Goal: Task Accomplishment & Management: Complete application form

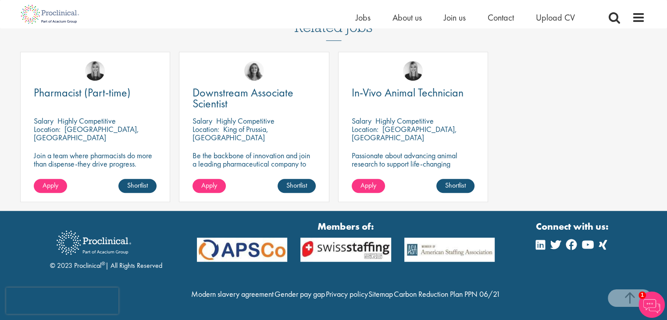
scroll to position [700, 0]
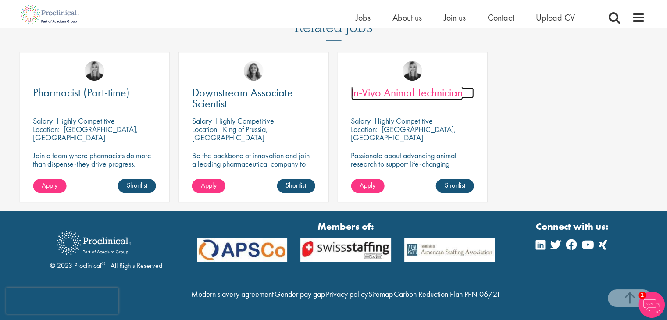
drag, startPoint x: 381, startPoint y: 72, endPoint x: 377, endPoint y: 78, distance: 6.3
click at [377, 85] on span "In-Vivo Animal Technician" at bounding box center [407, 92] width 112 height 15
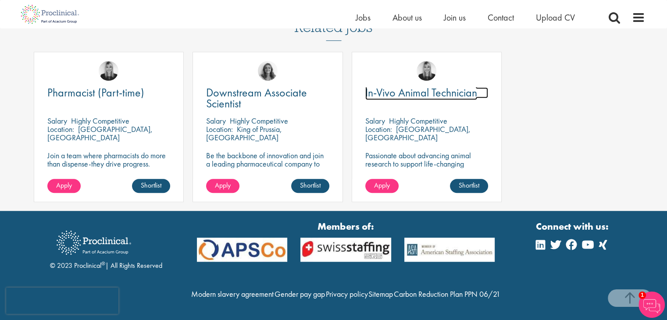
drag, startPoint x: 377, startPoint y: 78, endPoint x: 545, endPoint y: 121, distance: 173.0
click at [545, 121] on div "Pharmacist (Part-time) Salary Highly Competitive Location: Boothwyn, USA Join a…" at bounding box center [334, 131] width 636 height 159
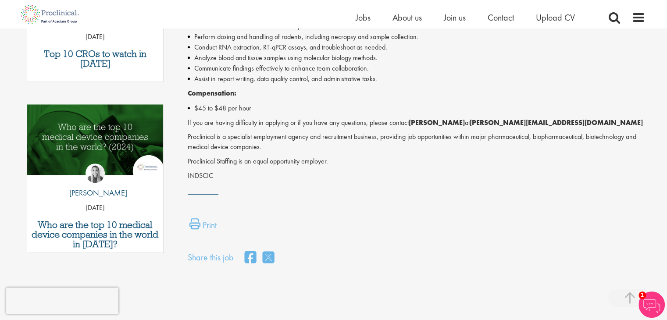
scroll to position [374, 0]
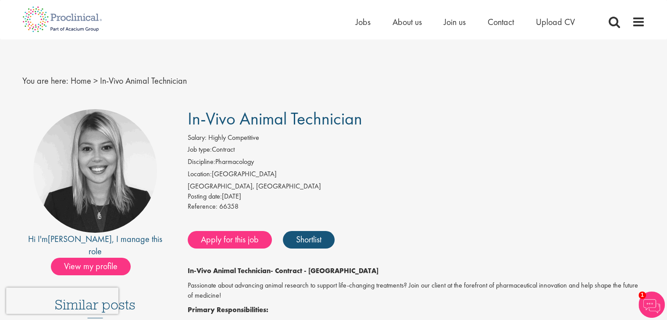
scroll to position [70, 0]
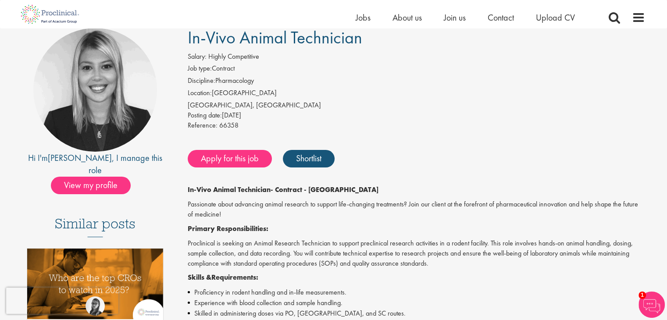
click at [349, 146] on div "Apply for this job Shortlist" at bounding box center [414, 159] width 459 height 26
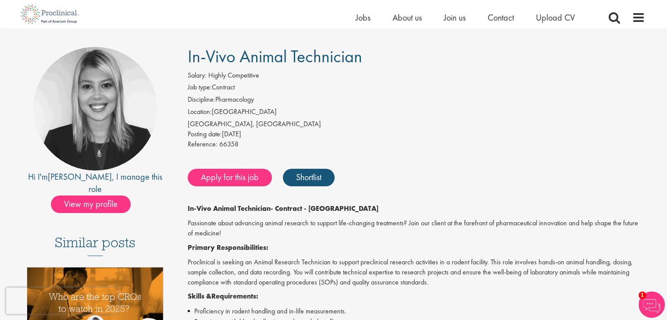
scroll to position [54, 0]
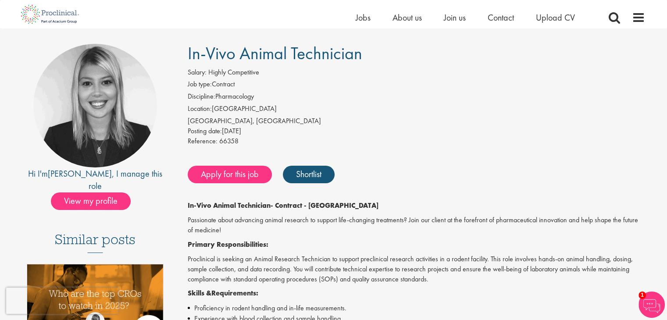
click at [202, 122] on div "[GEOGRAPHIC_DATA], [GEOGRAPHIC_DATA]" at bounding box center [416, 121] width 457 height 10
copy div "Lexington"
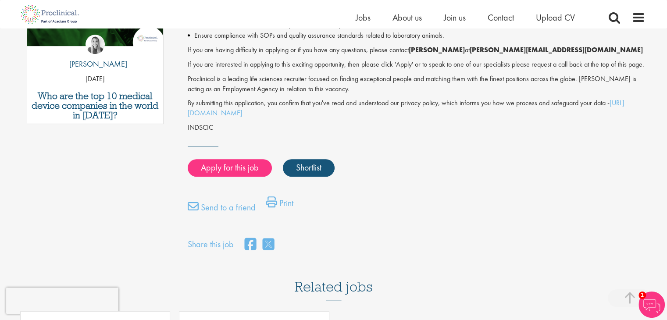
scroll to position [516, 0]
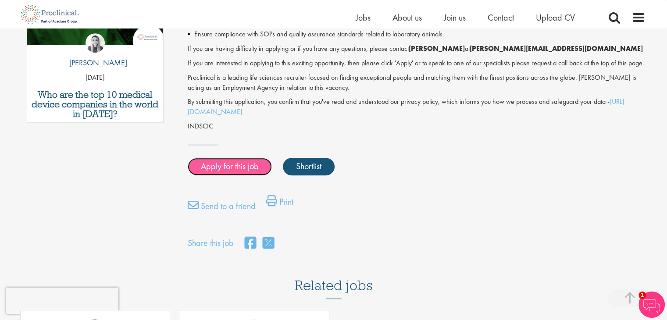
click at [224, 172] on link "Apply for this job" at bounding box center [230, 167] width 84 height 18
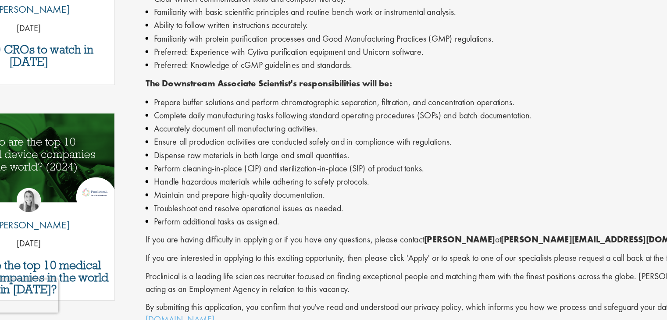
scroll to position [334, 0]
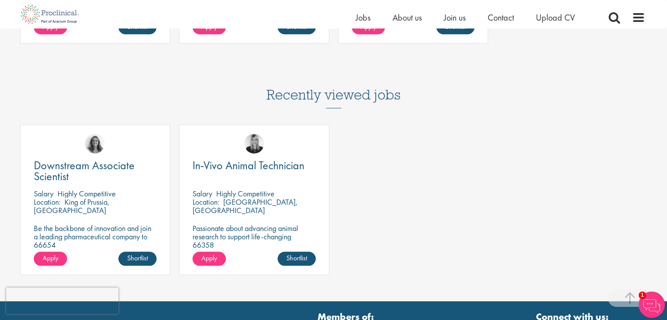
scroll to position [852, 0]
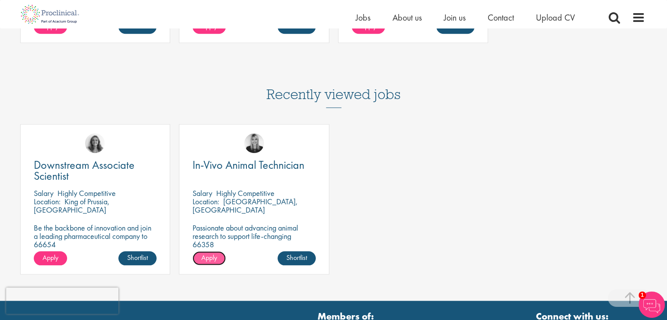
click at [213, 253] on span "Apply" at bounding box center [209, 257] width 16 height 9
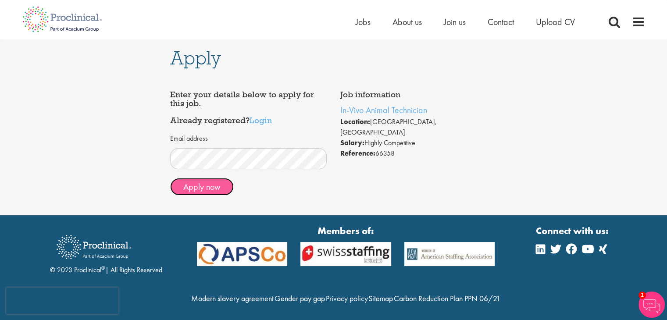
click at [206, 193] on button "Apply now" at bounding box center [202, 187] width 64 height 18
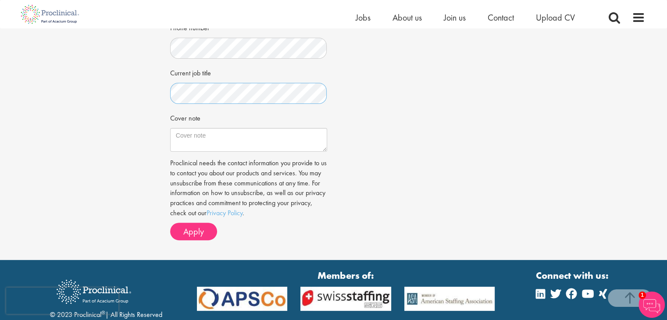
scroll to position [245, 0]
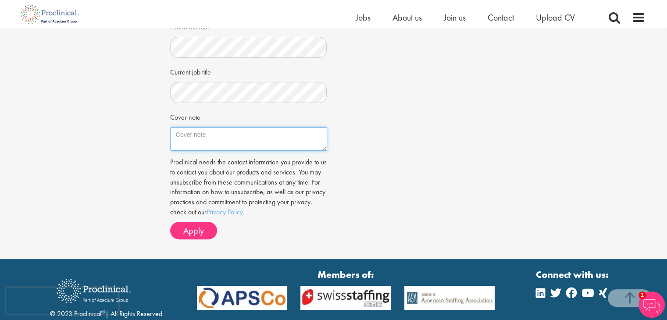
click at [217, 136] on textarea "Cover note" at bounding box center [248, 139] width 157 height 24
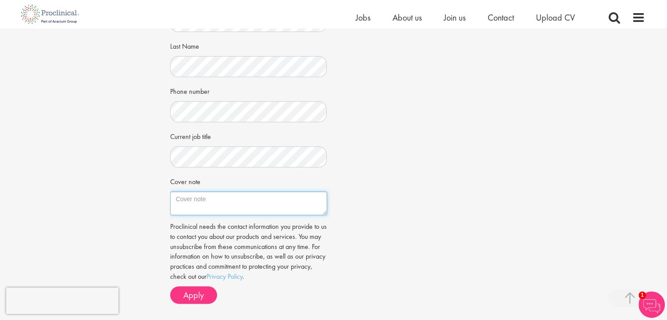
scroll to position [181, 0]
paste textarea "Dear Hiring Team, I am a recent MS graduate in Clinical and Experimental Therap…"
click at [281, 210] on textarea "Dear Hiring Team, I am a recent MS graduate in Clinical and Experimental Therap…" at bounding box center [248, 203] width 157 height 24
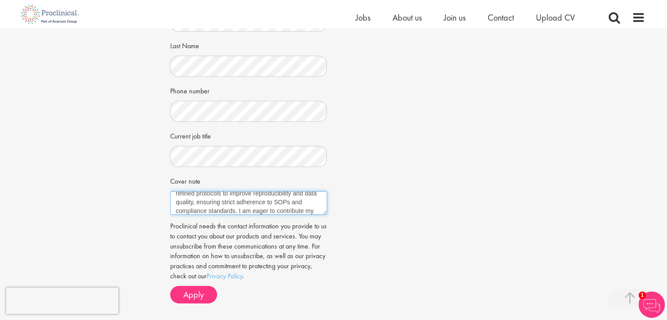
scroll to position [102, 0]
click at [270, 199] on textarea "Dear Hiring Team, I am a recent MS graduate in Clinical and Experimental Therap…" at bounding box center [248, 203] width 157 height 24
paste textarea "I am eager to contribute my technical expertise and strong work ethic to suppor…"
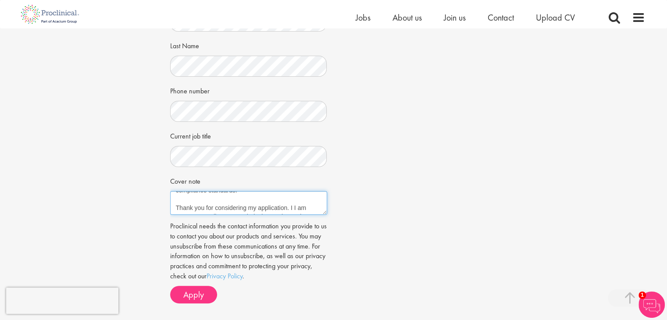
click at [295, 197] on textarea "Dear Hiring Team, I am a recent MS graduate in Clinical and Experimental Therap…" at bounding box center [248, 203] width 157 height 24
click at [245, 203] on textarea "Dear Hiring Team, I am a recent MS graduate in Clinical and Experimental Therap…" at bounding box center [248, 203] width 157 height 24
click at [252, 203] on textarea "Dear Hiring Team, I am a recent MS graduate in Clinical and Experimental Therap…" at bounding box center [248, 203] width 157 height 24
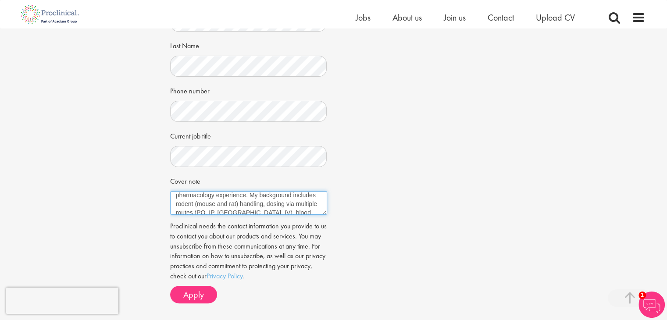
scroll to position [48, 0]
click at [281, 201] on textarea "Dear Hiring Team, I am a recent MS graduate in Clinical and Experimental Therap…" at bounding box center [248, 203] width 157 height 24
click at [246, 204] on textarea "Dear Hiring Team, I am a recent MS graduate in Clinical and Experimental Therap…" at bounding box center [248, 203] width 157 height 24
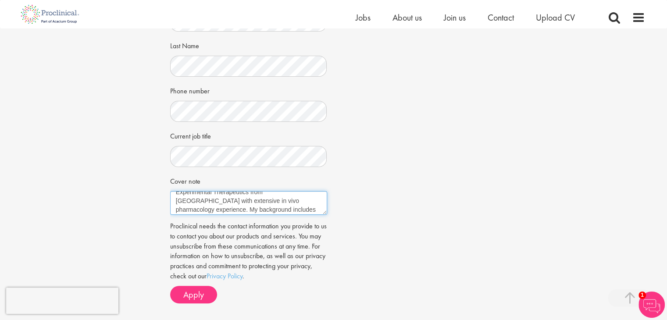
click at [246, 204] on textarea "Dear Hiring Team, I am a recent MS graduate in Clinical and Experimental Therap…" at bounding box center [248, 203] width 157 height 24
paste textarea "bring extensive in vivo pharmacology experience from my graduate research at US…"
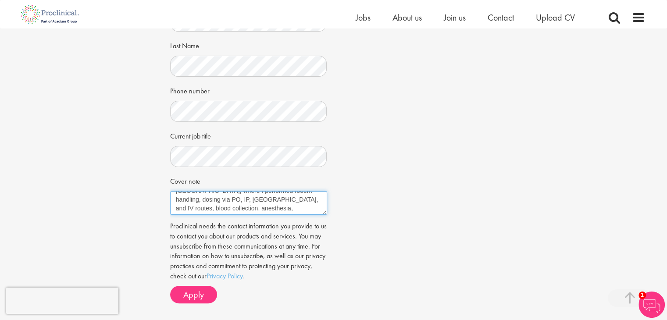
scroll to position [43, 0]
click at [274, 202] on textarea "Dear Hiring Team, I bring extensive in vivo pharmacology experience from my gra…" at bounding box center [248, 203] width 157 height 24
click at [211, 200] on textarea "Dear Hiring Team, I bring extensive in vivo pharmacology experience from my gra…" at bounding box center [248, 203] width 157 height 24
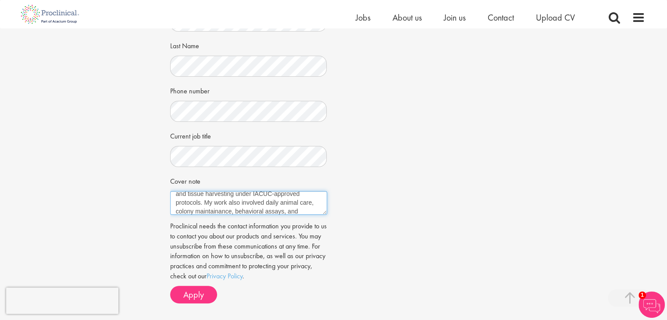
paste textarea "enance"
click at [249, 208] on textarea "Dear Hiring Team, I bring extensive in vivo pharmacology experience from my gra…" at bounding box center [248, 203] width 157 height 24
paste textarea "I am eager to apply these skills to support your preclinical research team and …"
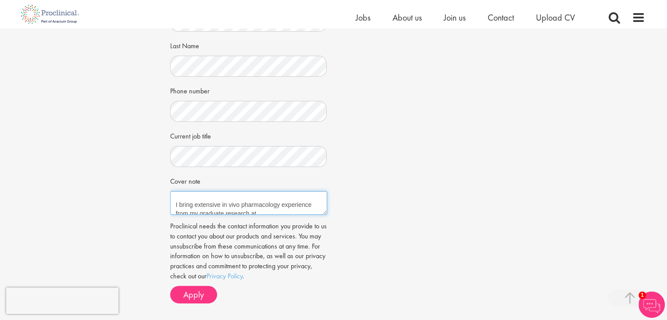
scroll to position [0, 0]
click at [235, 204] on textarea "Dear Hiring Team, I bring extensive in vivo pharmacology experience from my gra…" at bounding box center [248, 203] width 157 height 24
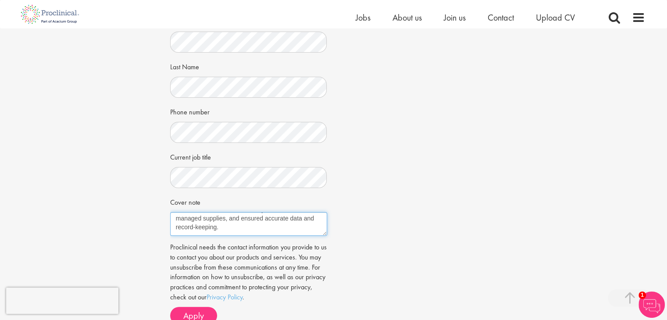
scroll to position [203, 0]
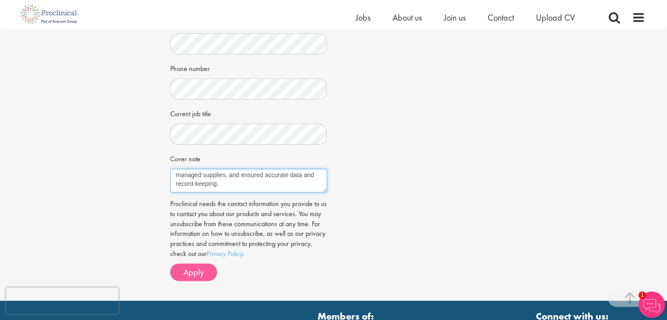
type textarea "Dear Hiring Team, I bring extensive in vivo pharmacology experience from my gra…"
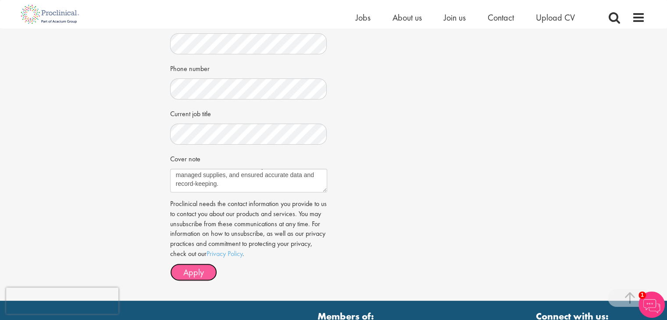
click at [191, 273] on span "Apply" at bounding box center [193, 272] width 21 height 11
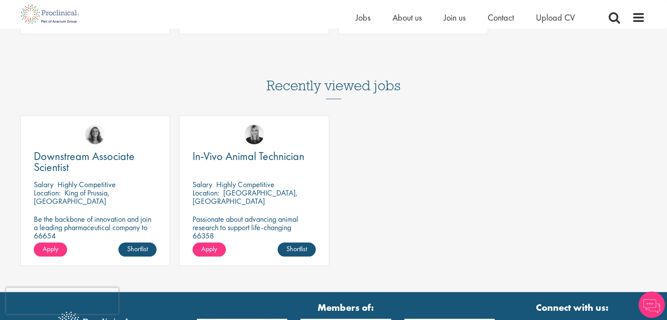
scroll to position [852, 0]
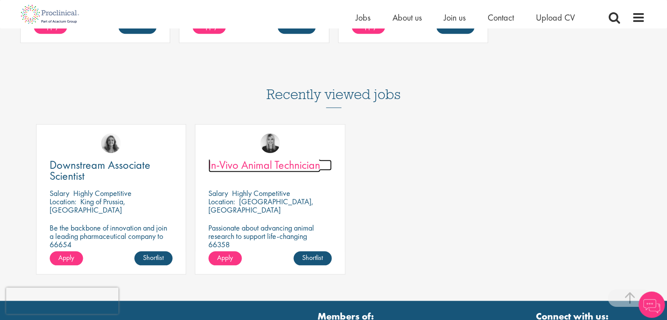
drag, startPoint x: 227, startPoint y: 151, endPoint x: 292, endPoint y: 157, distance: 64.7
click at [292, 157] on span "In-Vivo Animal Technician" at bounding box center [264, 164] width 112 height 15
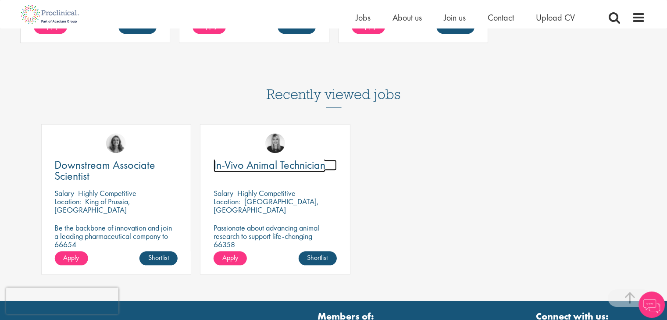
drag, startPoint x: 292, startPoint y: 157, endPoint x: 266, endPoint y: 160, distance: 25.7
click at [266, 160] on div "In-Vivo Animal Technician" at bounding box center [274, 171] width 123 height 23
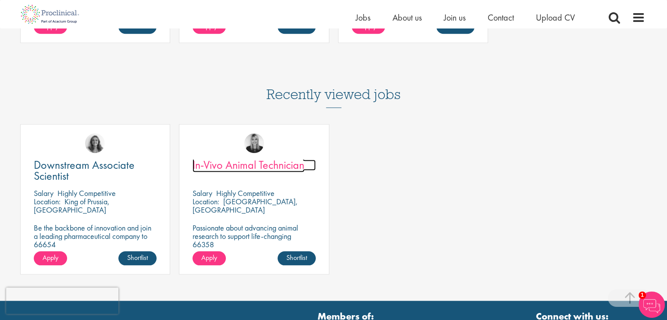
drag, startPoint x: 266, startPoint y: 160, endPoint x: 240, endPoint y: 153, distance: 26.7
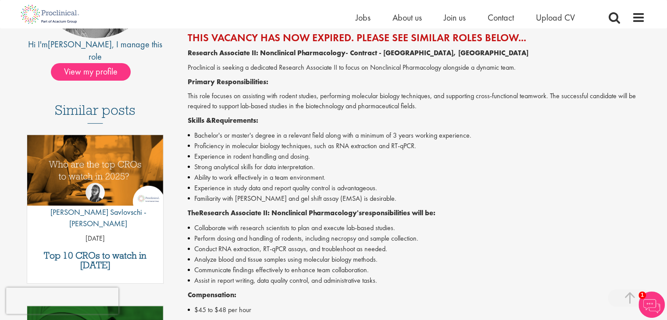
scroll to position [175, 0]
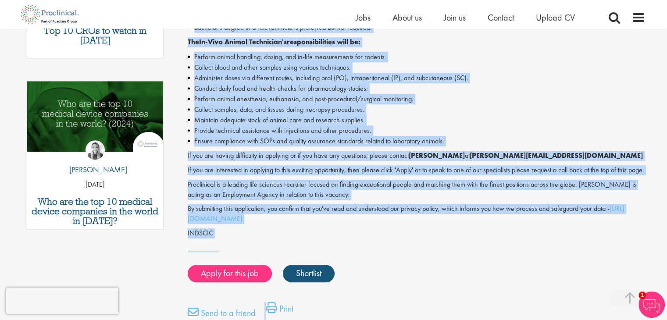
scroll to position [445, 0]
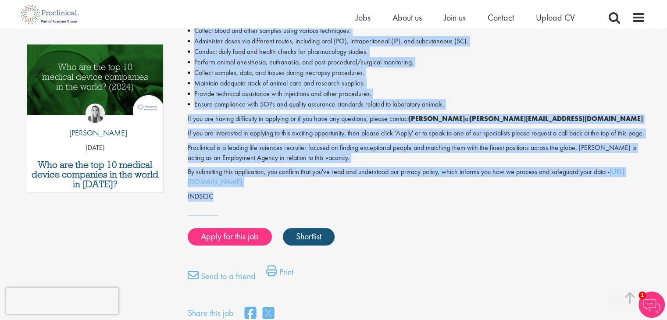
drag, startPoint x: 182, startPoint y: 155, endPoint x: 331, endPoint y: 200, distance: 155.9
copy div "Posting date: [DATE] Reference: 66358 Apply for this job Shortlist In-Vivo Anim…"
click at [293, 117] on p "If you are having difficulty in applying or if you have any questions, please c…" at bounding box center [416, 119] width 457 height 10
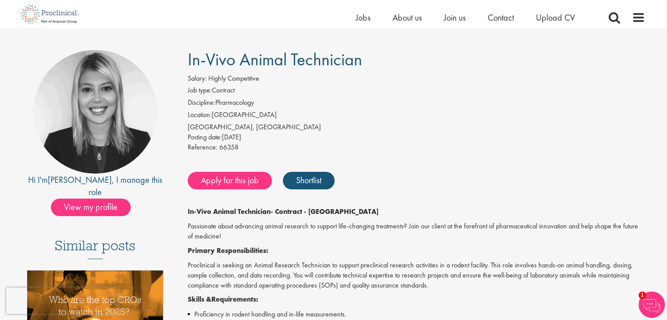
scroll to position [49, 0]
click at [75, 178] on link "Janelle" at bounding box center [80, 179] width 64 height 11
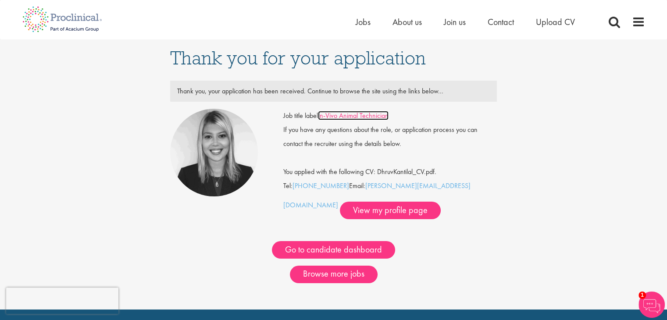
click at [359, 118] on link "In-Vivo Animal Technician" at bounding box center [353, 115] width 71 height 9
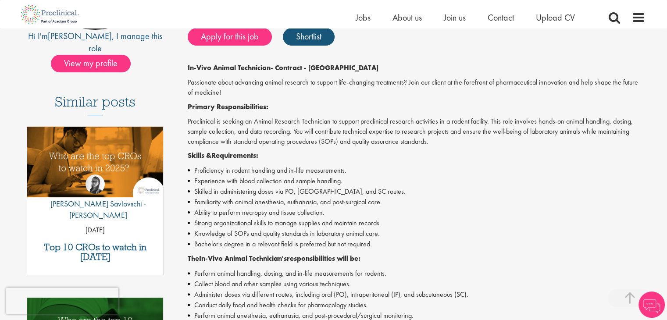
scroll to position [191, 0]
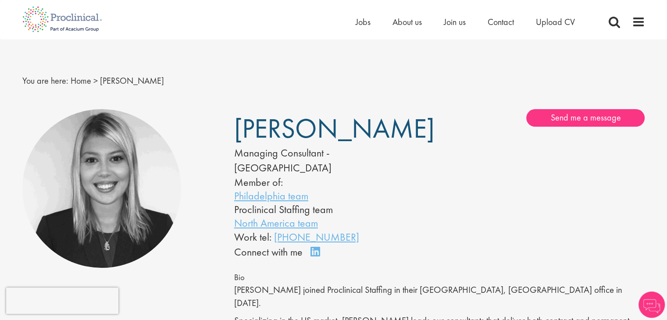
click at [257, 140] on span "[PERSON_NAME]" at bounding box center [334, 128] width 200 height 35
copy span "[PERSON_NAME]"
